Goal: Find specific page/section: Find specific page/section

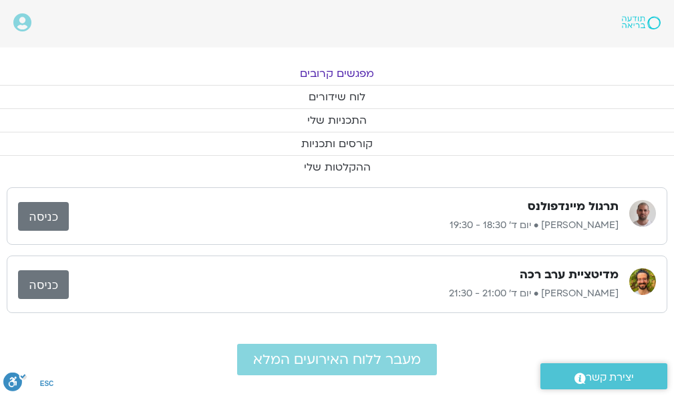
click at [347, 63] on link "מפגשים קרובים" at bounding box center [337, 73] width 674 height 23
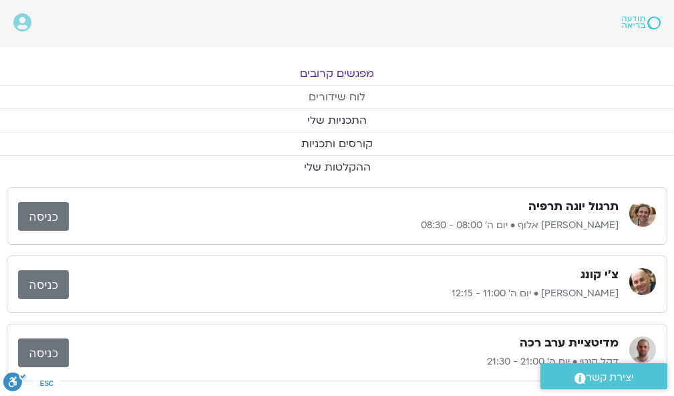
click at [348, 92] on link "לוח שידורים" at bounding box center [337, 97] width 674 height 23
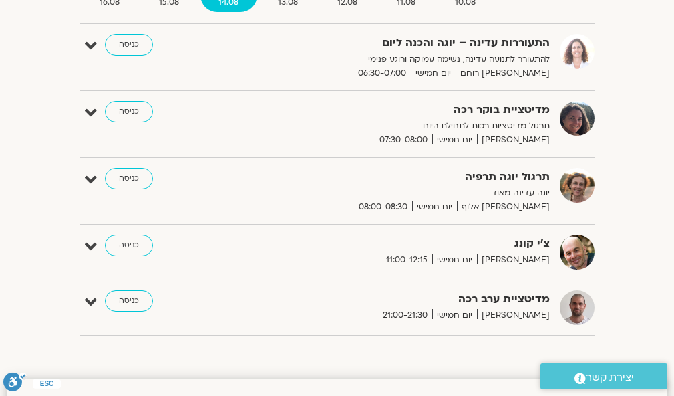
scroll to position [154, 0]
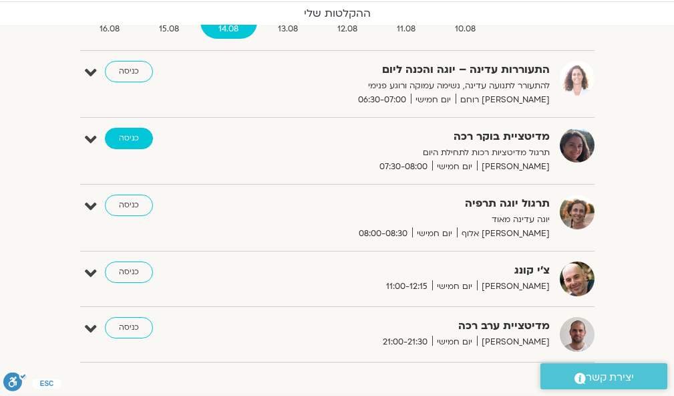
click at [123, 132] on link "כניסה" at bounding box center [129, 138] width 48 height 21
